Goal: Task Accomplishment & Management: Manage account settings

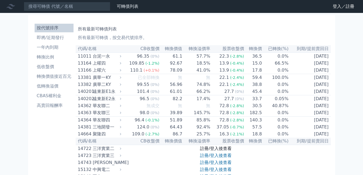
click at [221, 151] on link "註冊/登入後查看" at bounding box center [216, 148] width 32 height 5
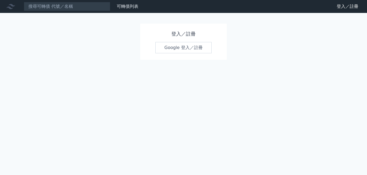
click at [190, 49] on link "Google 登入／註冊" at bounding box center [183, 47] width 56 height 11
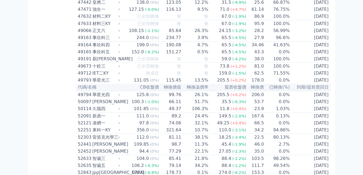
scroll to position [1620, 0]
